Goal: Information Seeking & Learning: Find specific fact

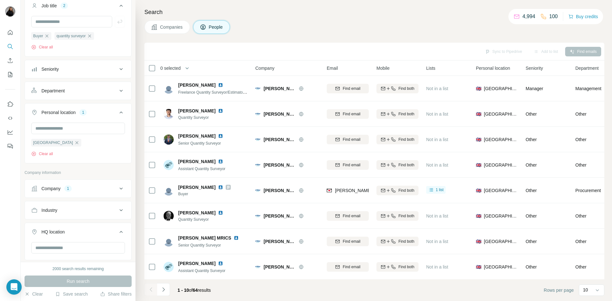
scroll to position [159, 0]
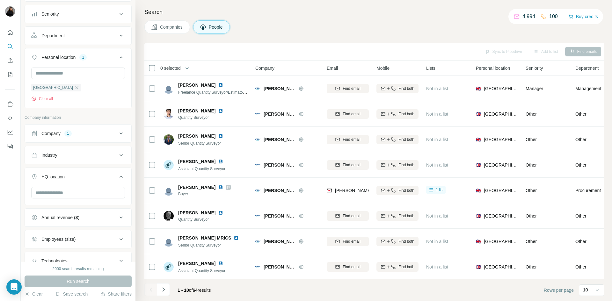
click at [99, 130] on button "Company 1" at bounding box center [78, 133] width 106 height 15
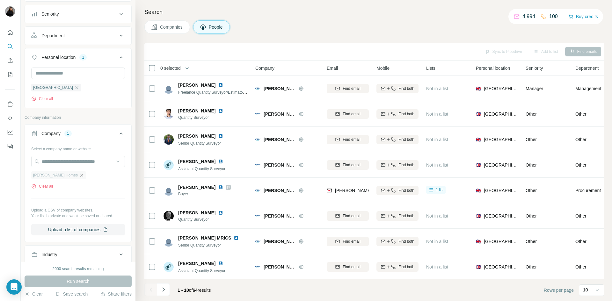
click at [80, 175] on icon "button" at bounding box center [81, 175] width 3 height 3
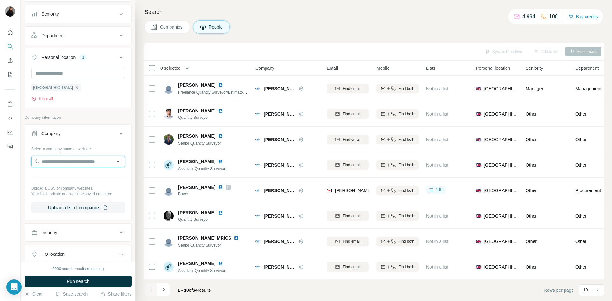
click at [85, 163] on input "text" at bounding box center [78, 161] width 94 height 11
click at [88, 162] on input "text" at bounding box center [78, 161] width 94 height 11
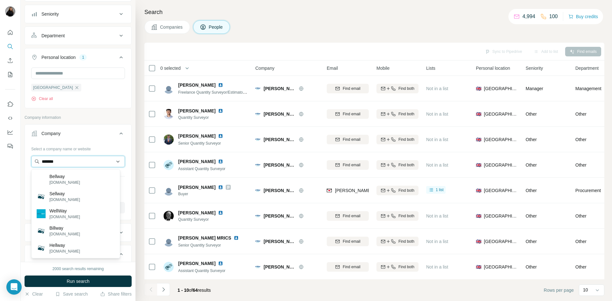
drag, startPoint x: 89, startPoint y: 159, endPoint x: 89, endPoint y: 163, distance: 3.8
click at [89, 159] on input "*******" at bounding box center [78, 161] width 94 height 11
click at [89, 163] on input "*******" at bounding box center [78, 161] width 94 height 11
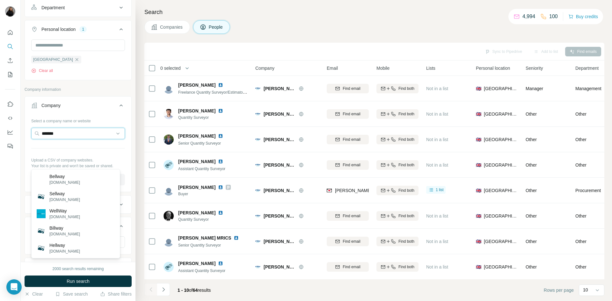
scroll to position [159, 0]
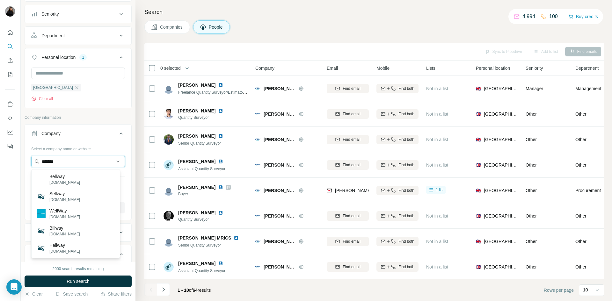
click at [70, 164] on input "*******" at bounding box center [78, 161] width 94 height 11
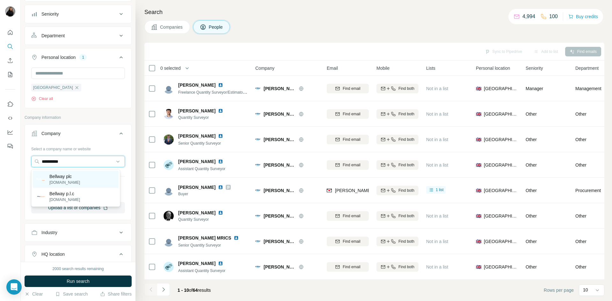
type input "**********"
click at [66, 176] on p "Bellway plc" at bounding box center [64, 176] width 31 height 6
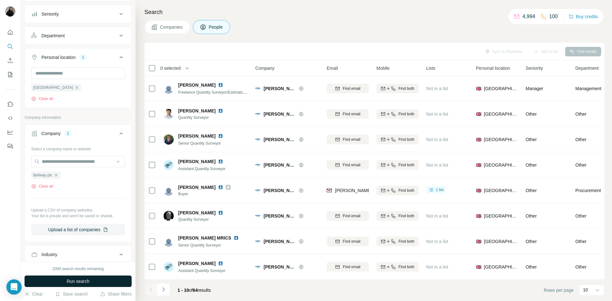
click at [101, 217] on button "Run search" at bounding box center [78, 281] width 107 height 11
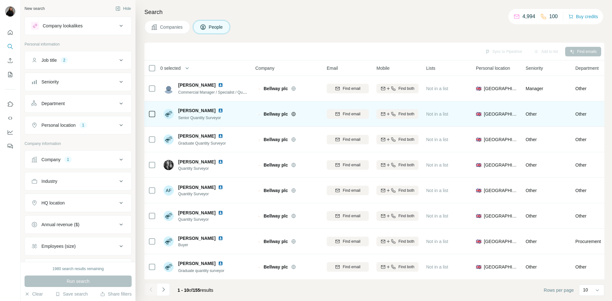
click at [218, 110] on img at bounding box center [220, 110] width 5 height 5
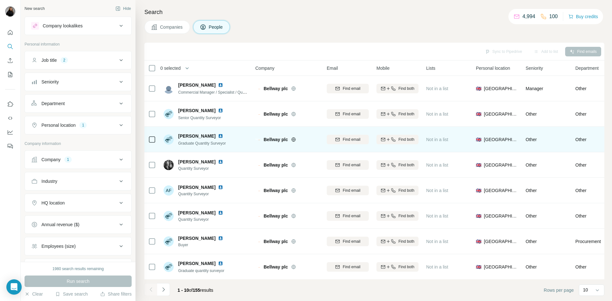
click at [218, 134] on img at bounding box center [220, 136] width 5 height 5
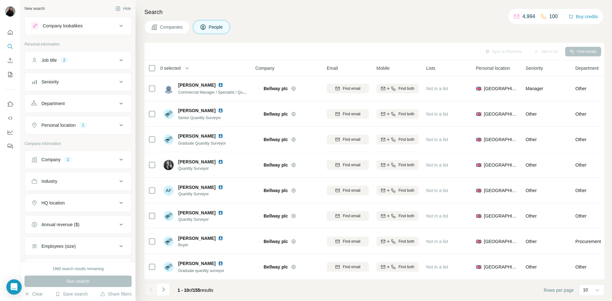
click at [78, 129] on button "Personal location 1" at bounding box center [78, 125] width 106 height 15
click at [78, 129] on button "Personal location 1" at bounding box center [78, 127] width 106 height 18
click at [78, 56] on button "Job title 2" at bounding box center [78, 60] width 106 height 15
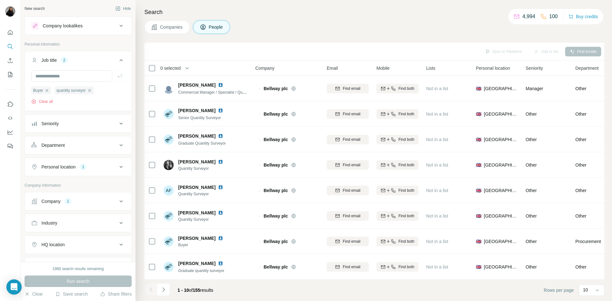
click at [78, 56] on button "Job title 2" at bounding box center [78, 62] width 106 height 18
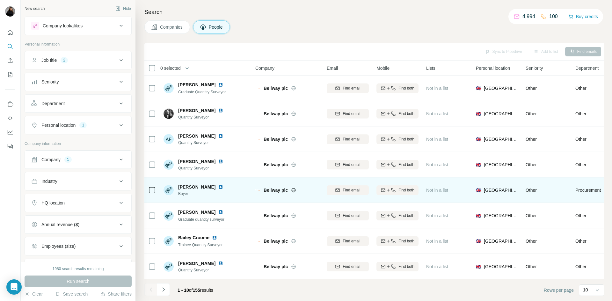
scroll to position [55, 0]
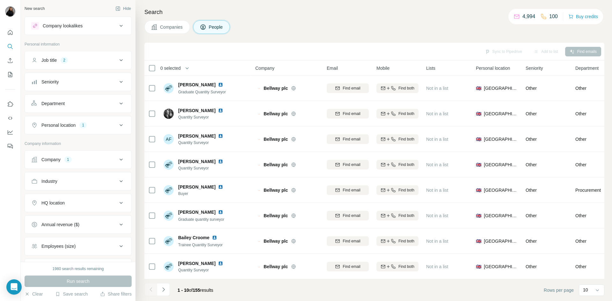
click at [160, 287] on button "Navigate to next page" at bounding box center [163, 289] width 13 height 13
click at [153, 288] on icon "Navigate to previous page" at bounding box center [151, 290] width 6 height 6
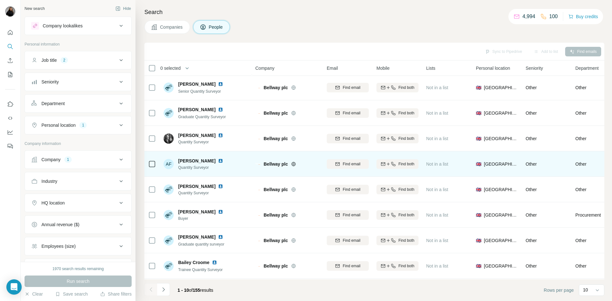
scroll to position [0, 0]
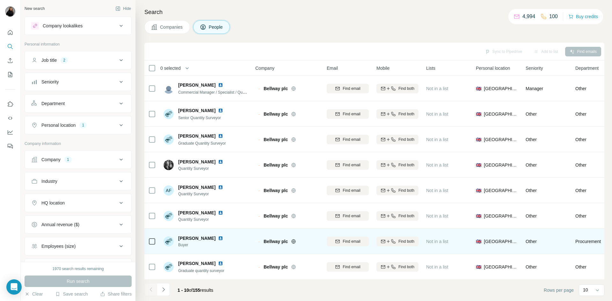
click at [218, 239] on img at bounding box center [220, 238] width 5 height 5
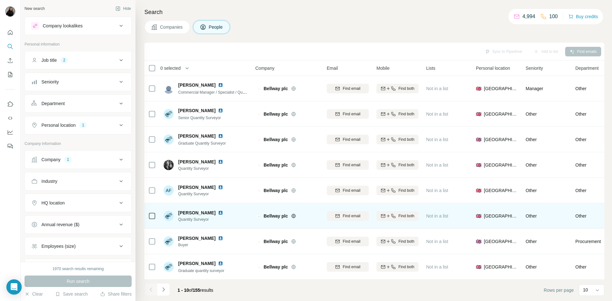
click at [221, 215] on img at bounding box center [220, 212] width 5 height 5
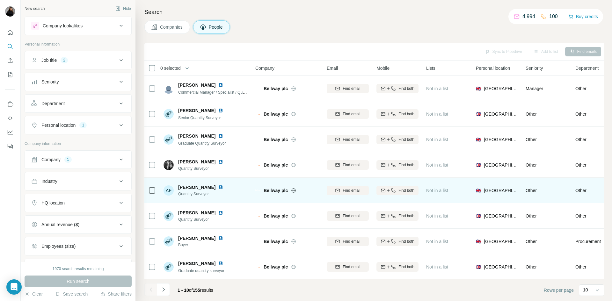
click at [218, 186] on img at bounding box center [220, 187] width 5 height 5
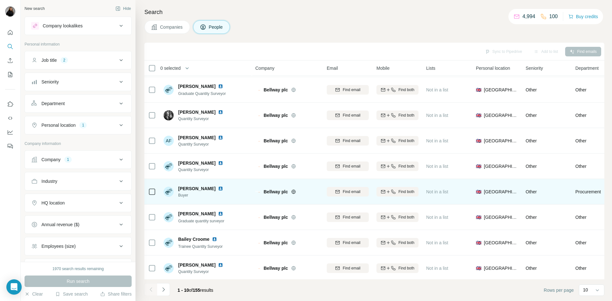
scroll to position [55, 0]
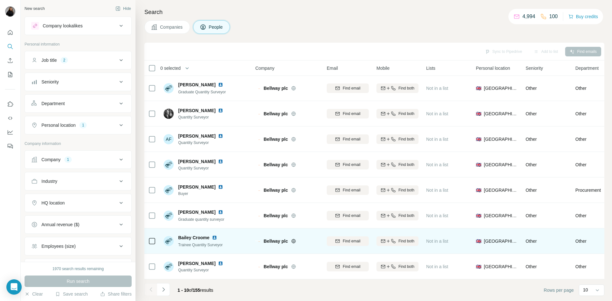
click at [213, 235] on img at bounding box center [214, 237] width 5 height 5
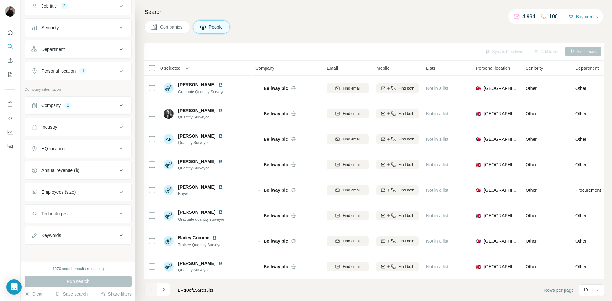
scroll to position [55, 0]
click at [105, 149] on div "HQ location" at bounding box center [74, 148] width 86 height 6
click at [93, 164] on input "text" at bounding box center [78, 163] width 94 height 11
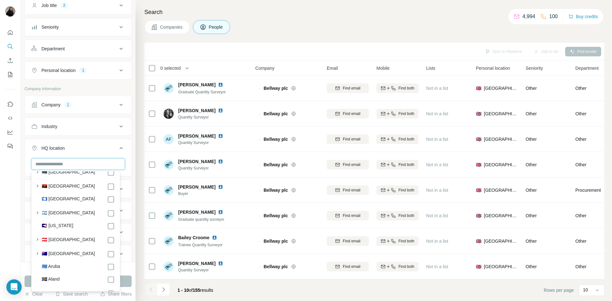
scroll to position [159, 0]
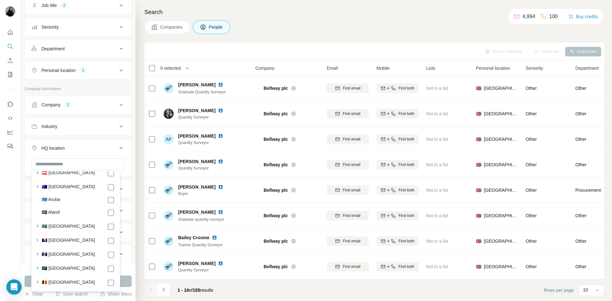
click at [129, 137] on div "New search Hide Company lookalikes Personal information Job title 2 Seniority D…" at bounding box center [78, 131] width 115 height 262
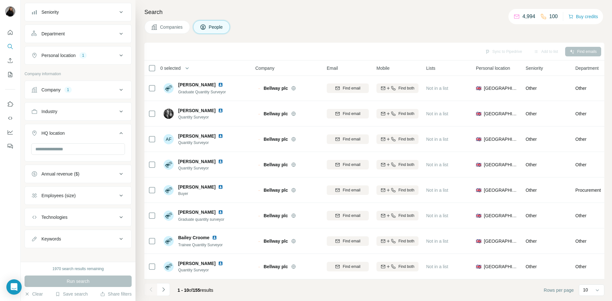
scroll to position [74, 0]
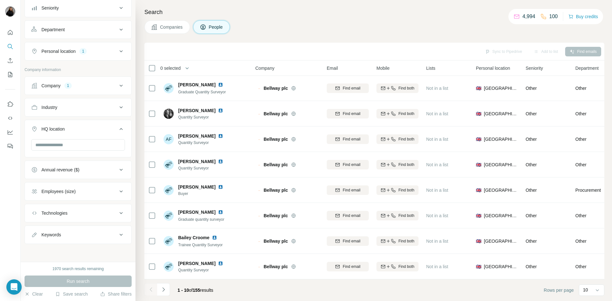
click at [105, 236] on div "Keywords" at bounding box center [74, 235] width 86 height 6
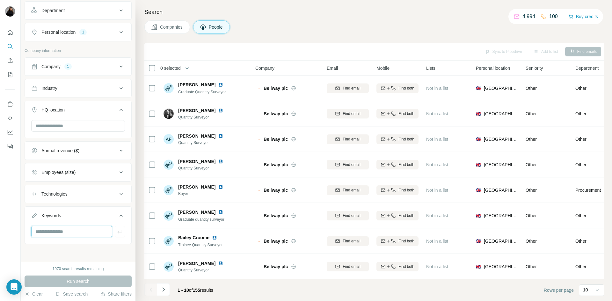
click at [89, 228] on input "text" at bounding box center [71, 231] width 81 height 11
type input "*********"
click at [103, 247] on div "New search Hide Company lookalikes Personal information Job title 2 Seniority D…" at bounding box center [78, 131] width 115 height 262
click at [115, 228] on button "button" at bounding box center [120, 231] width 10 height 11
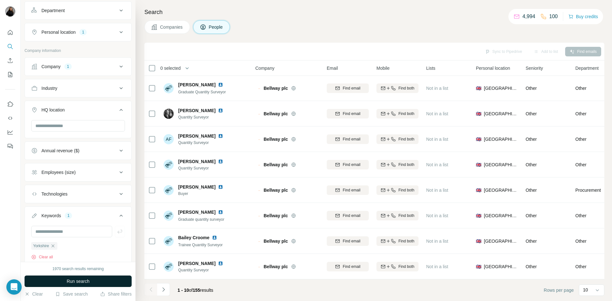
click at [74, 283] on span "Run search" at bounding box center [78, 281] width 23 height 6
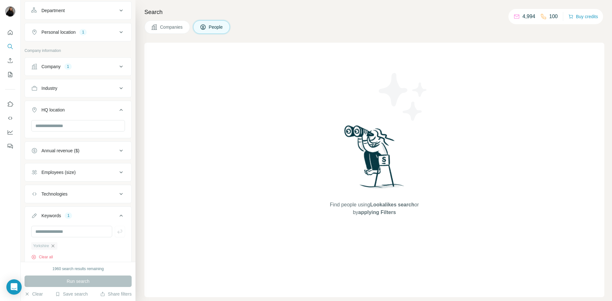
click at [54, 246] on icon "button" at bounding box center [52, 245] width 3 height 3
click at [86, 192] on div "Technologies" at bounding box center [74, 194] width 86 height 6
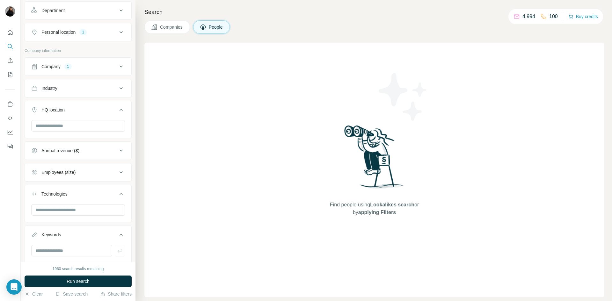
click at [86, 192] on div "Technologies" at bounding box center [74, 194] width 86 height 6
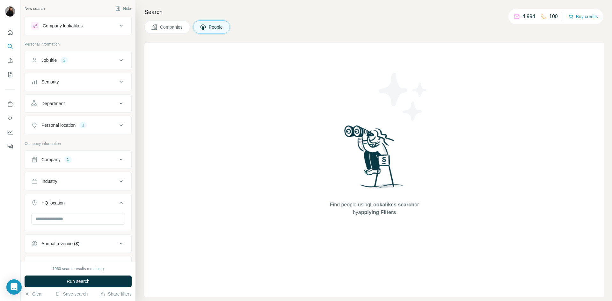
click at [97, 100] on button "Department" at bounding box center [78, 103] width 106 height 15
click at [110, 117] on div at bounding box center [78, 119] width 94 height 11
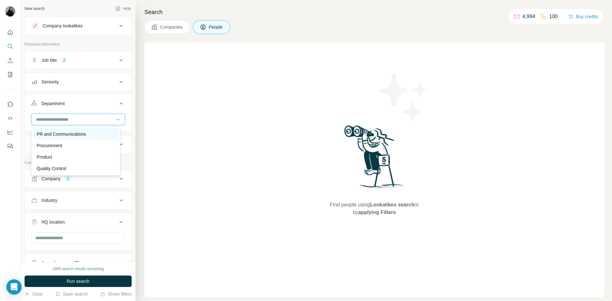
scroll to position [166, 0]
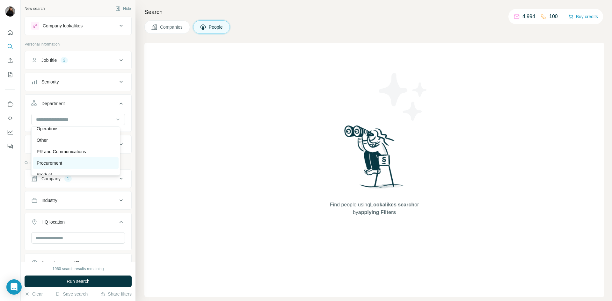
click at [58, 161] on p "Procurement" at bounding box center [50, 163] width 26 height 6
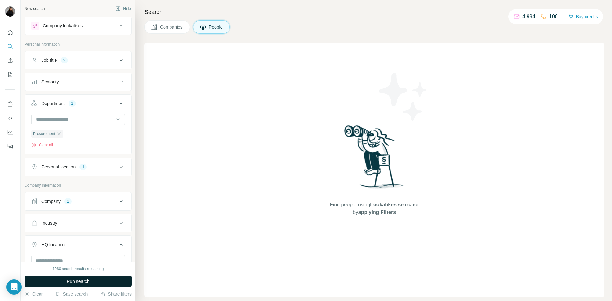
click at [115, 277] on button "Run search" at bounding box center [78, 281] width 107 height 11
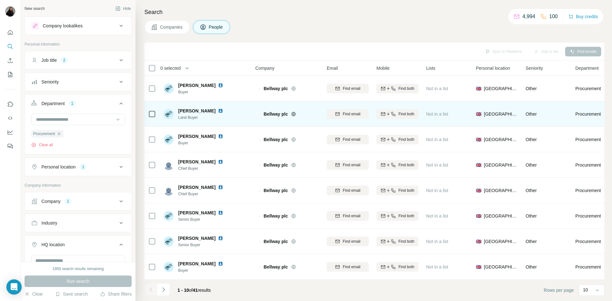
click at [209, 108] on div "Billy Maude" at bounding box center [204, 111] width 53 height 6
click at [218, 111] on img at bounding box center [220, 110] width 5 height 5
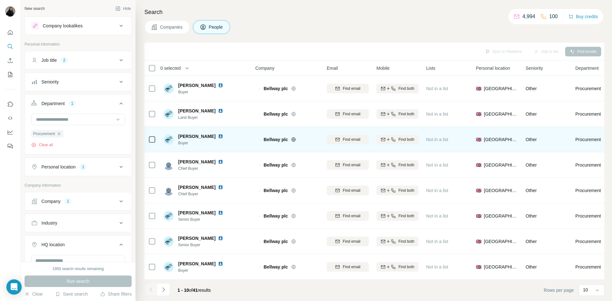
click at [222, 134] on img at bounding box center [220, 136] width 5 height 5
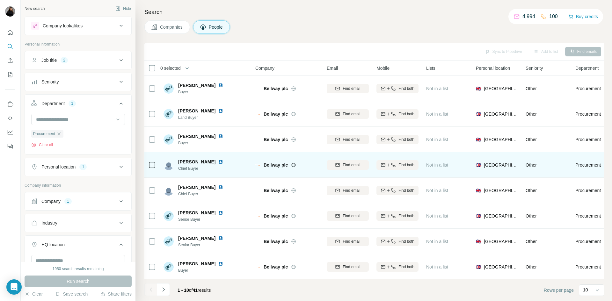
scroll to position [55, 0]
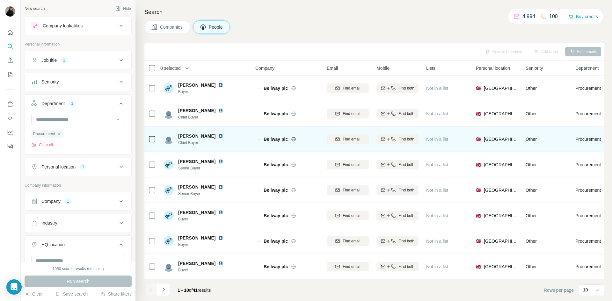
click at [218, 134] on img at bounding box center [220, 136] width 5 height 5
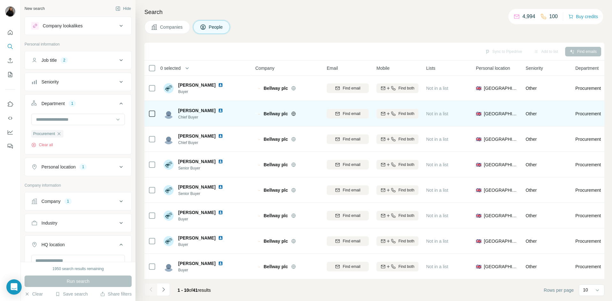
click at [218, 108] on img at bounding box center [220, 110] width 5 height 5
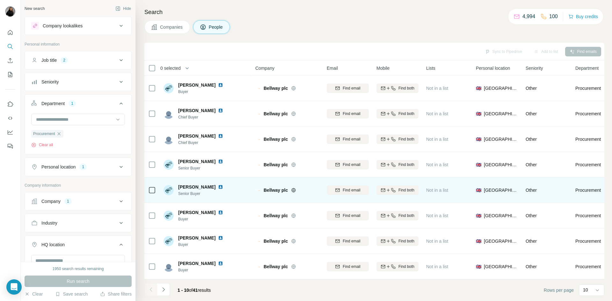
click at [218, 185] on img at bounding box center [220, 187] width 5 height 5
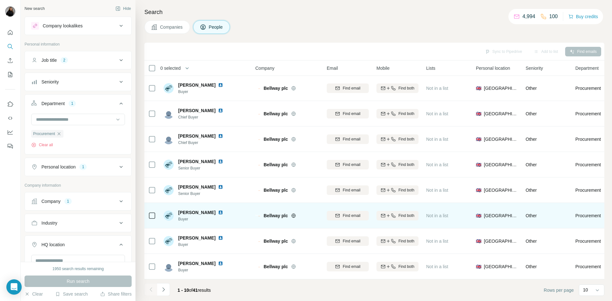
click at [218, 210] on img at bounding box center [220, 212] width 5 height 5
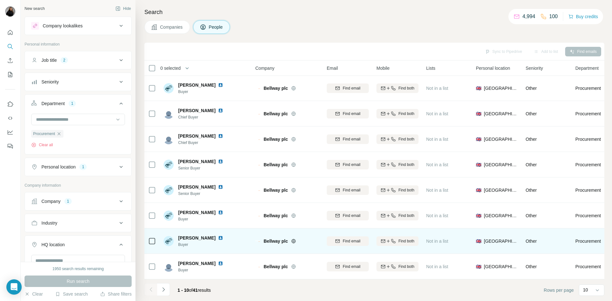
click at [218, 237] on img at bounding box center [220, 238] width 5 height 5
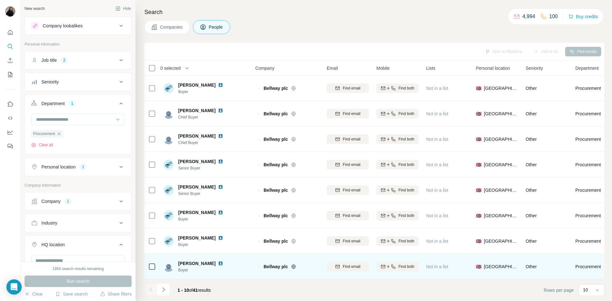
click at [218, 261] on img at bounding box center [220, 263] width 5 height 5
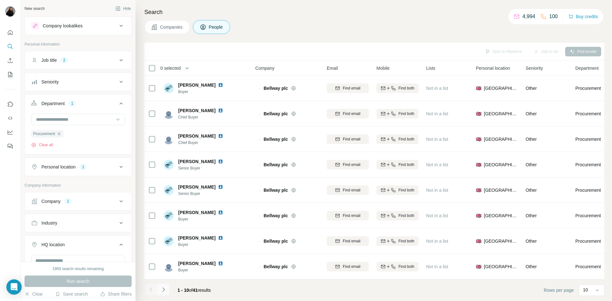
click at [166, 290] on icon "Navigate to next page" at bounding box center [163, 290] width 6 height 6
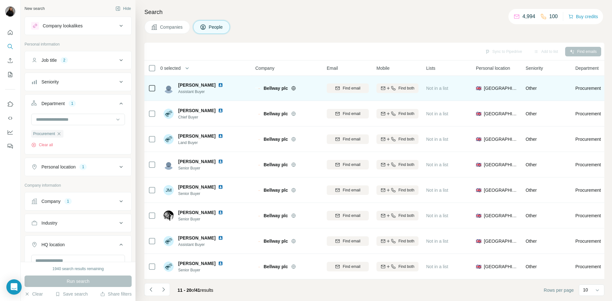
click at [218, 83] on img at bounding box center [220, 85] width 5 height 5
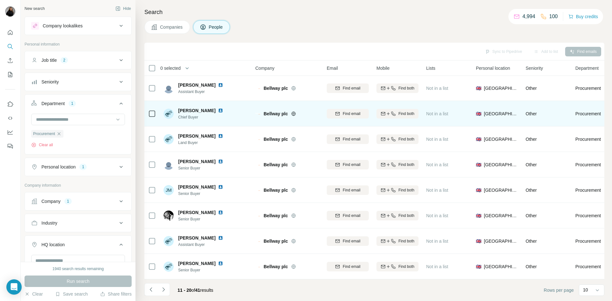
click at [219, 109] on img at bounding box center [220, 110] width 5 height 5
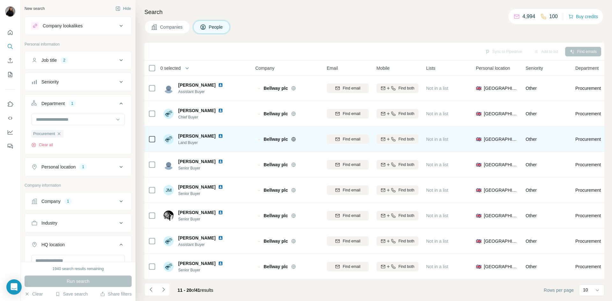
click at [219, 134] on img at bounding box center [220, 136] width 5 height 5
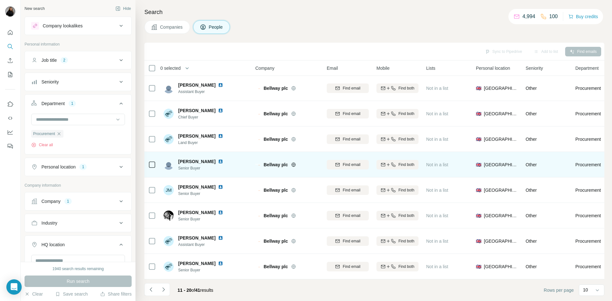
click at [218, 159] on img at bounding box center [220, 161] width 5 height 5
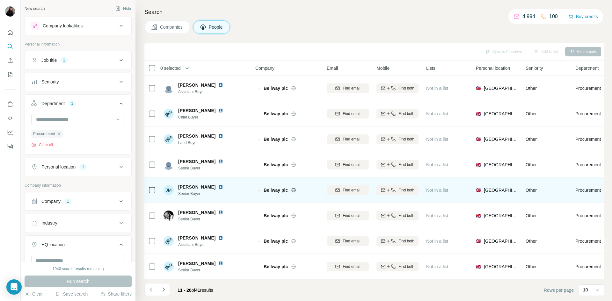
click at [218, 185] on img at bounding box center [220, 187] width 5 height 5
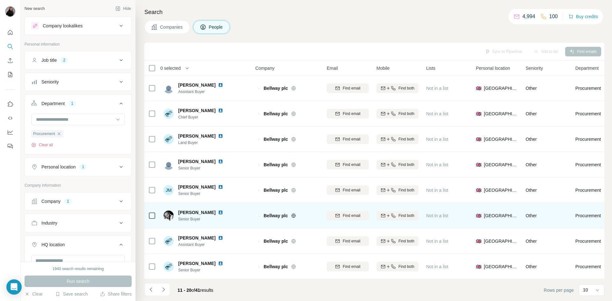
click at [218, 210] on img at bounding box center [220, 212] width 5 height 5
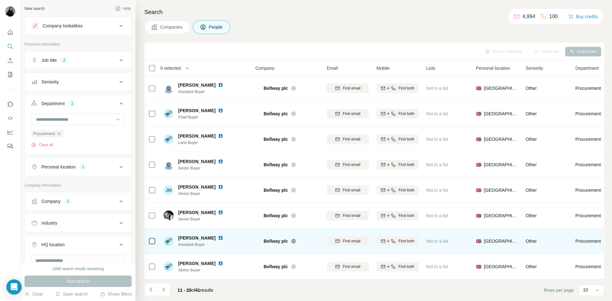
click at [218, 236] on img at bounding box center [220, 238] width 5 height 5
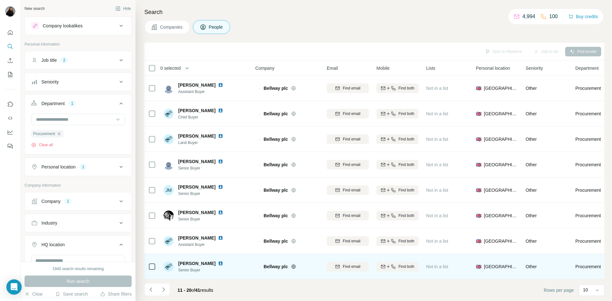
click at [218, 262] on img at bounding box center [220, 263] width 5 height 5
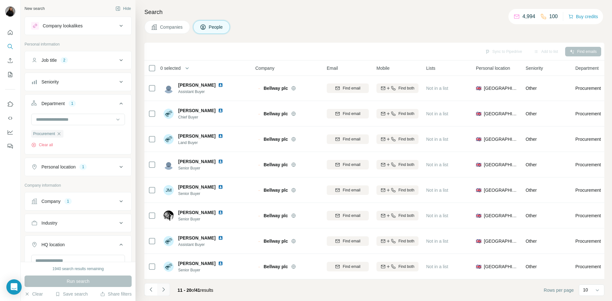
click at [163, 287] on icon "Navigate to next page" at bounding box center [163, 290] width 6 height 6
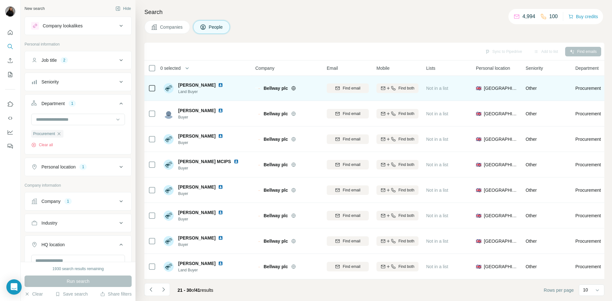
click at [218, 84] on img at bounding box center [220, 85] width 5 height 5
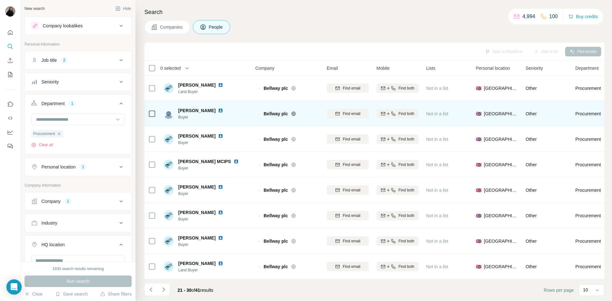
click at [218, 108] on img at bounding box center [220, 110] width 5 height 5
